Goal: Navigation & Orientation: Find specific page/section

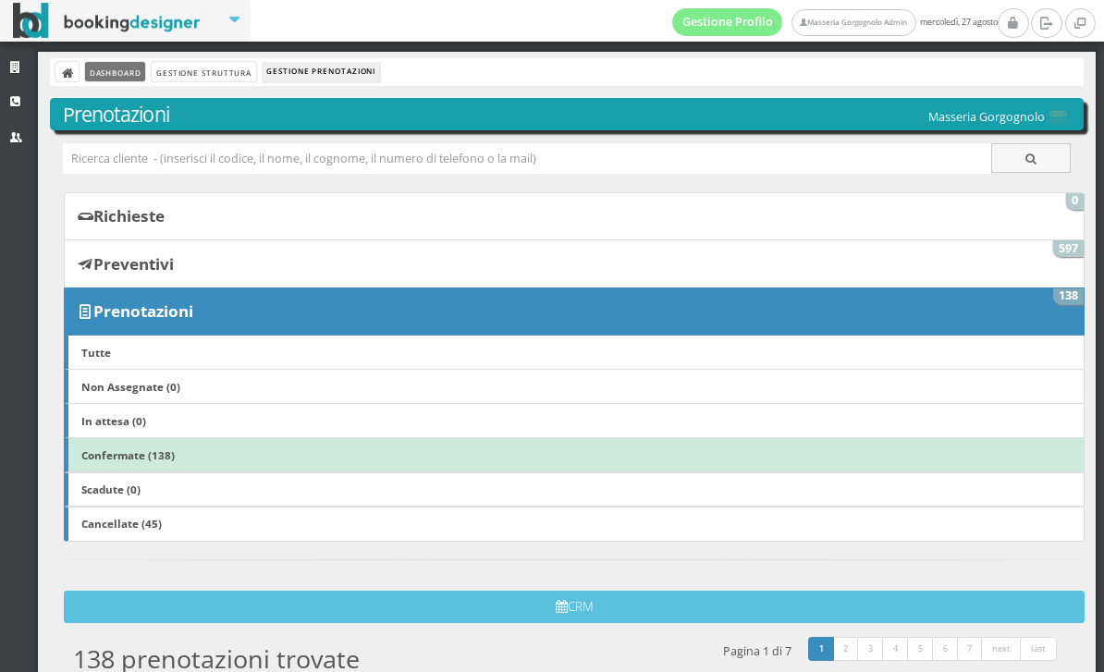
click at [132, 70] on link "Dashboard" at bounding box center [115, 71] width 60 height 19
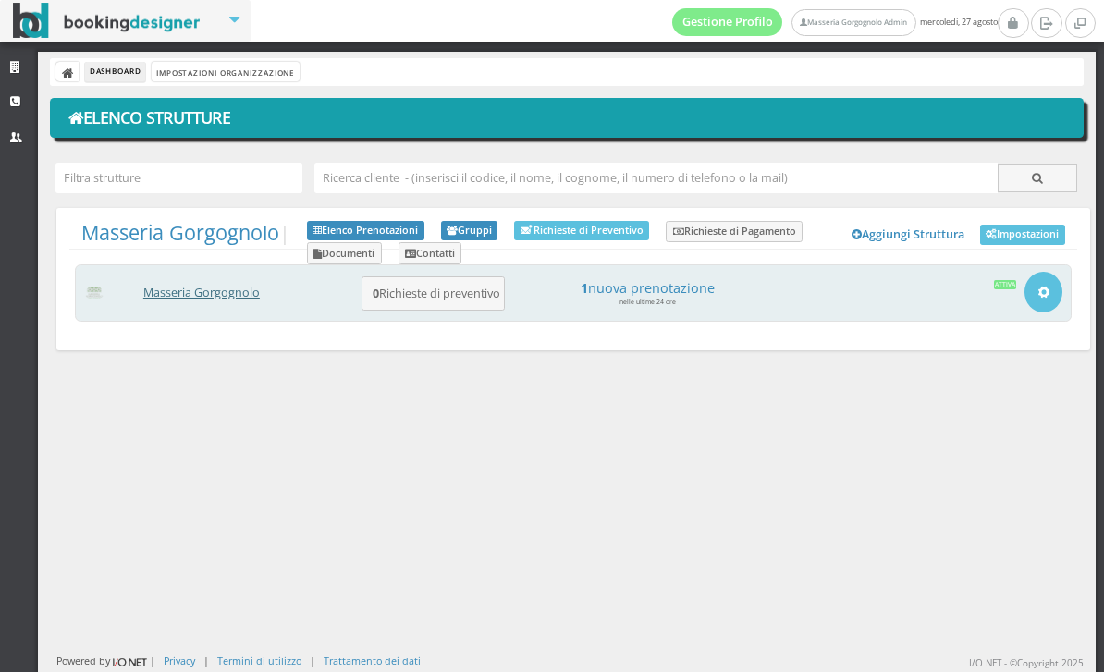
click at [229, 291] on link "Masseria Gorgognolo" at bounding box center [201, 293] width 116 height 16
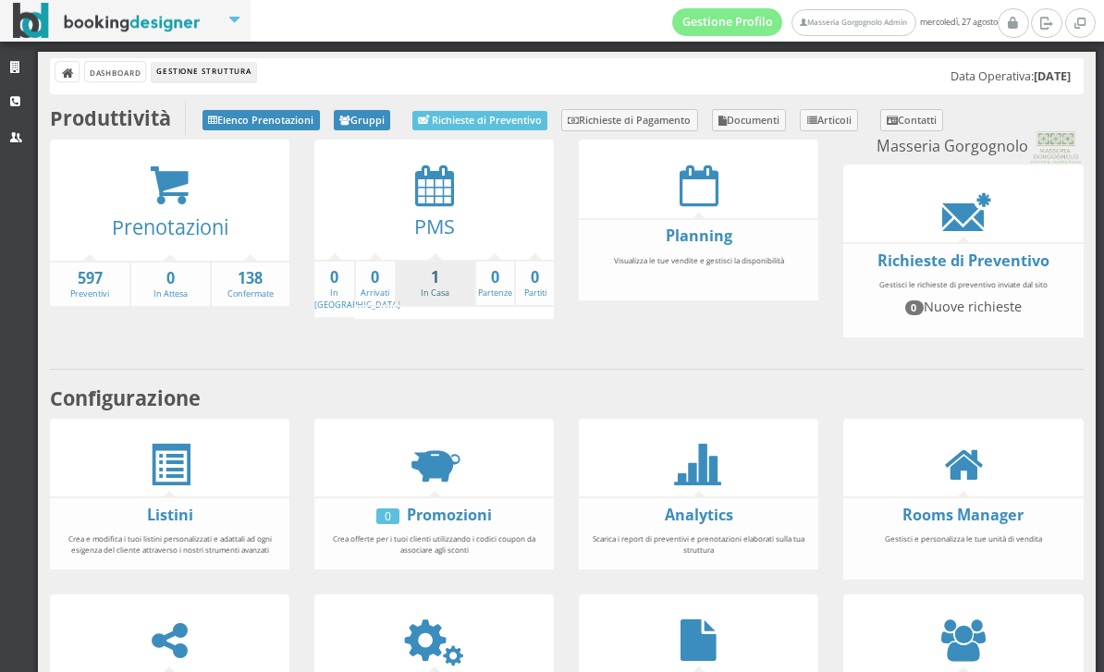
click at [424, 281] on strong "1" at bounding box center [436, 277] width 78 height 21
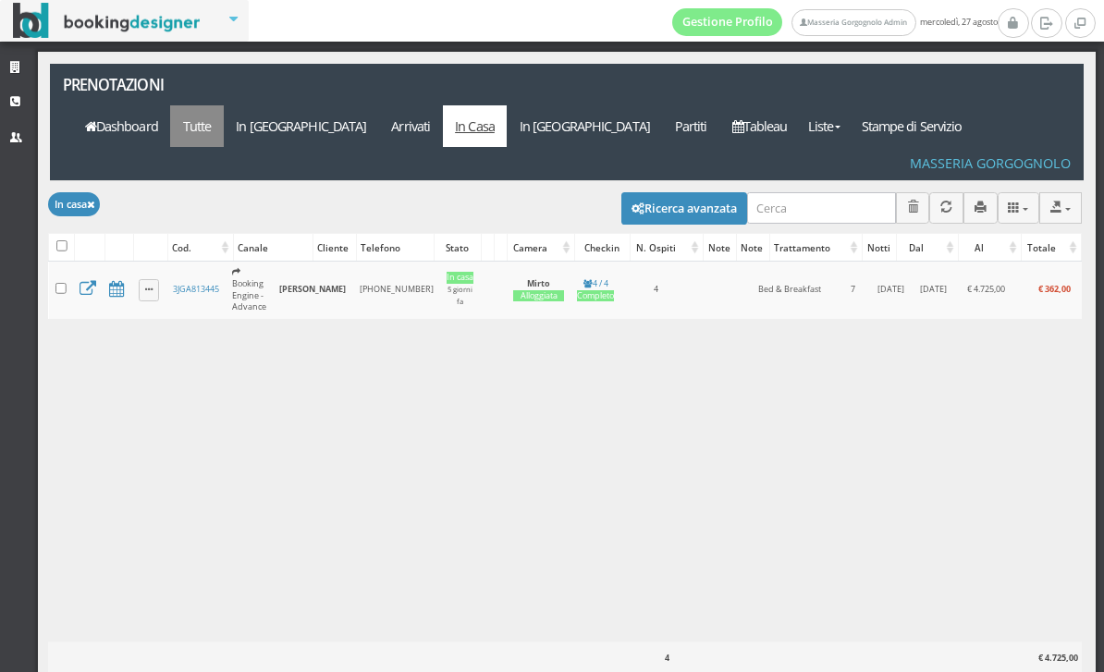
click at [224, 105] on link "Tutte" at bounding box center [197, 126] width 54 height 42
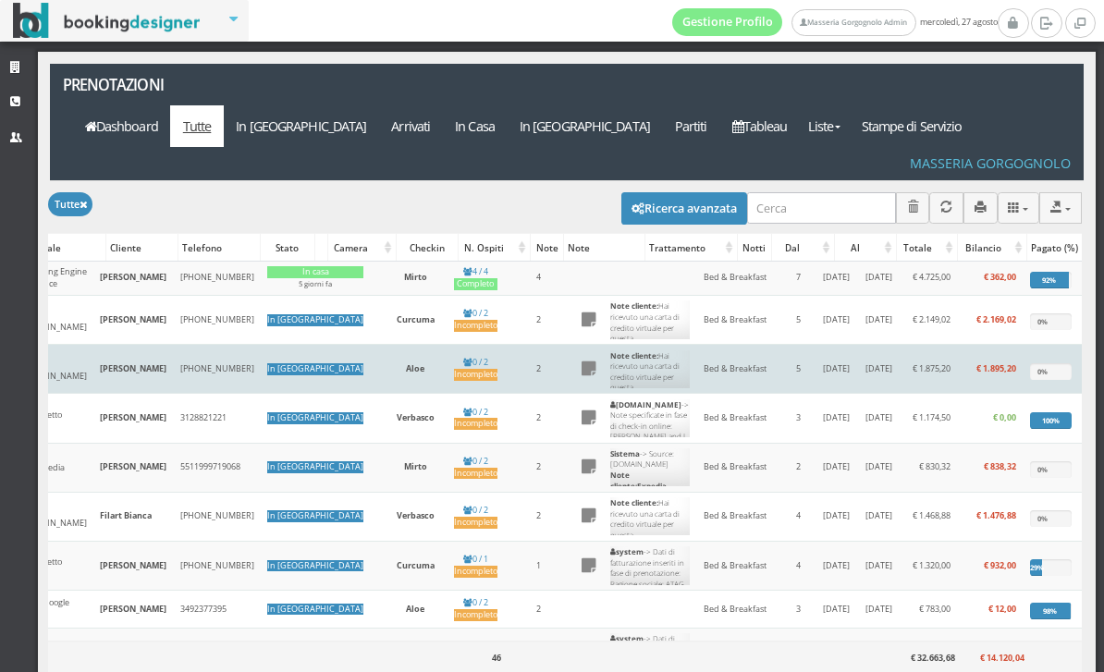
scroll to position [0, 331]
